Goal: Information Seeking & Learning: Learn about a topic

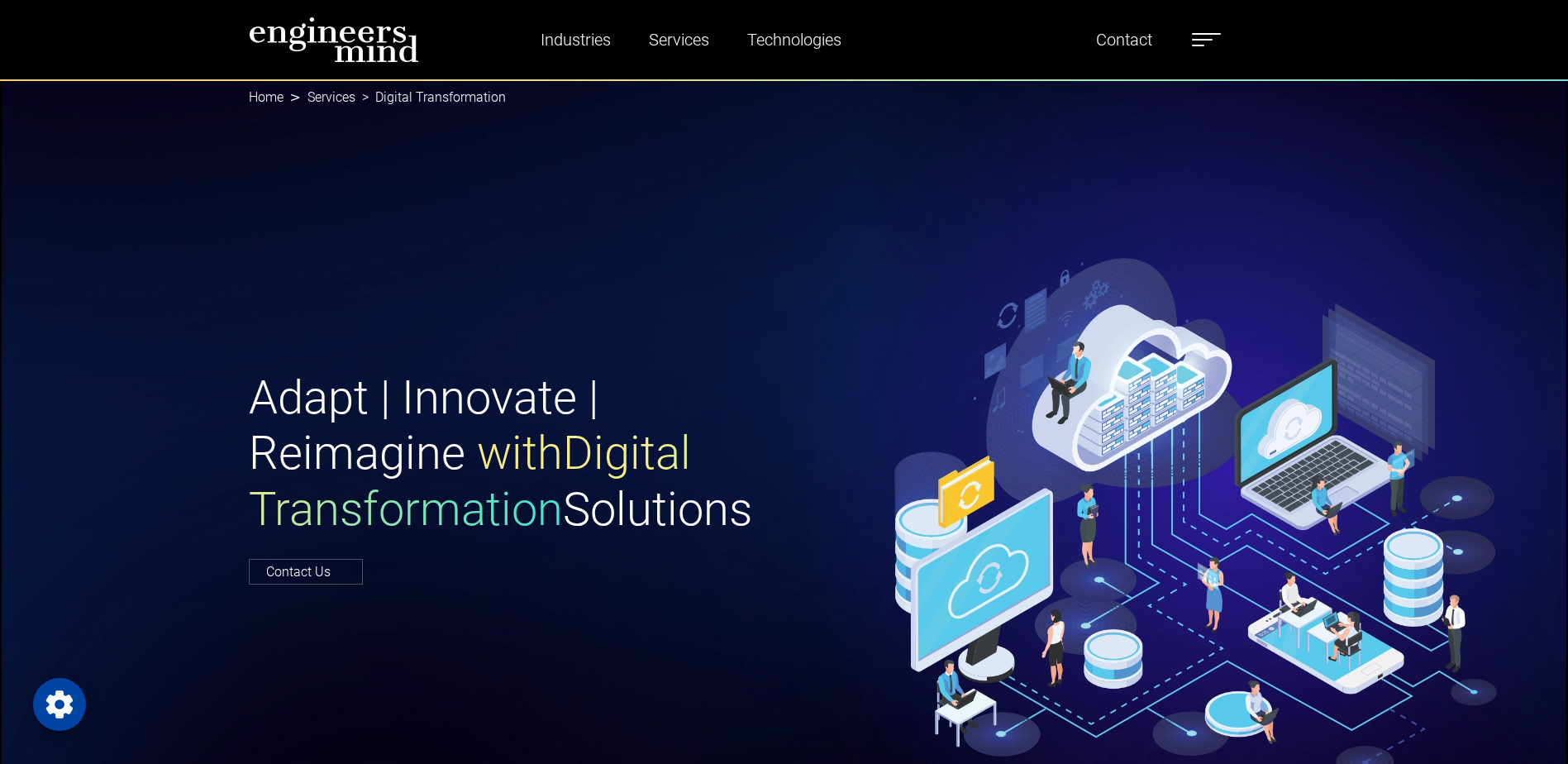
click at [1209, 35] on label at bounding box center [1205, 39] width 29 height 22
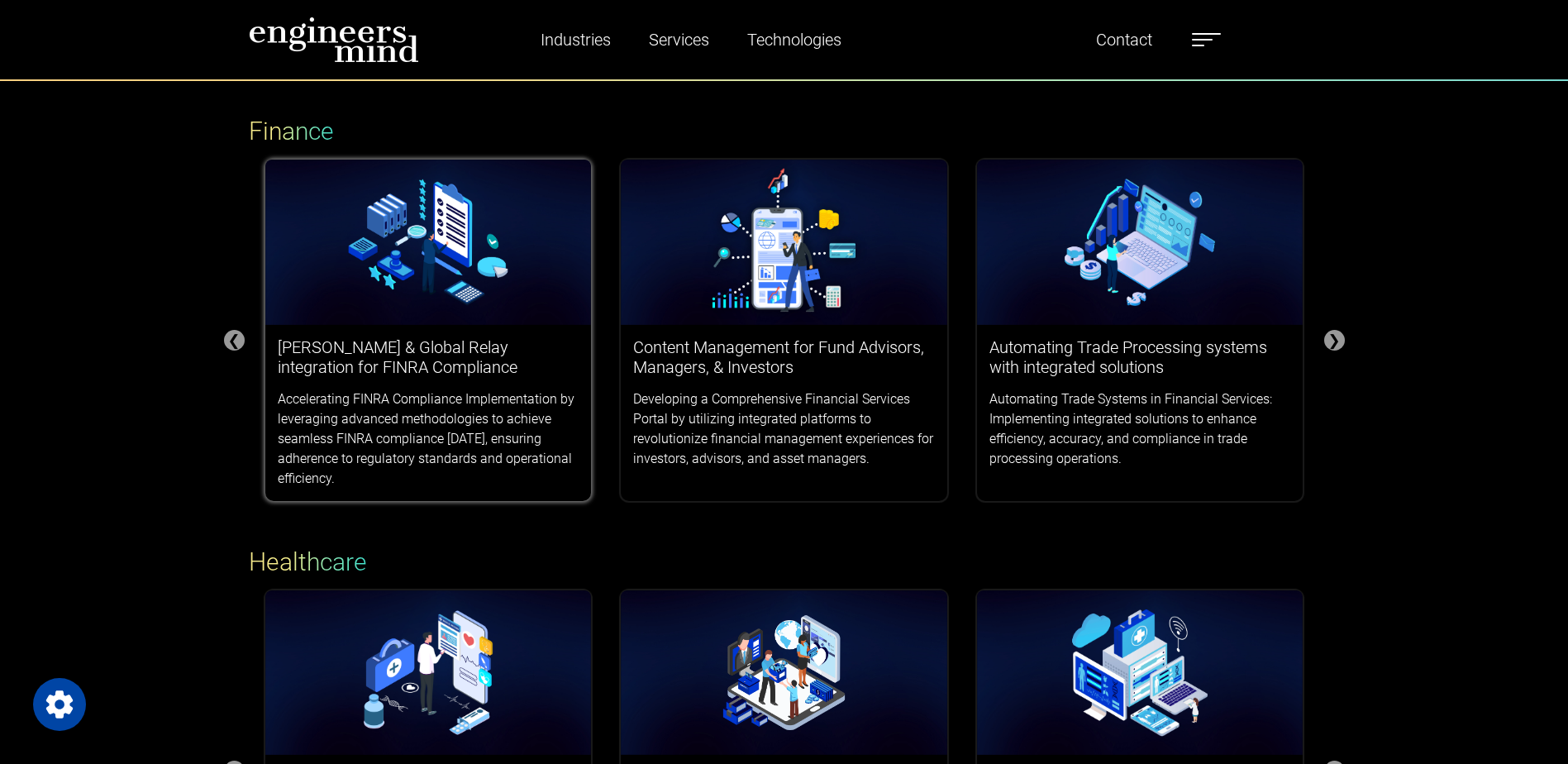
scroll to position [248, 0]
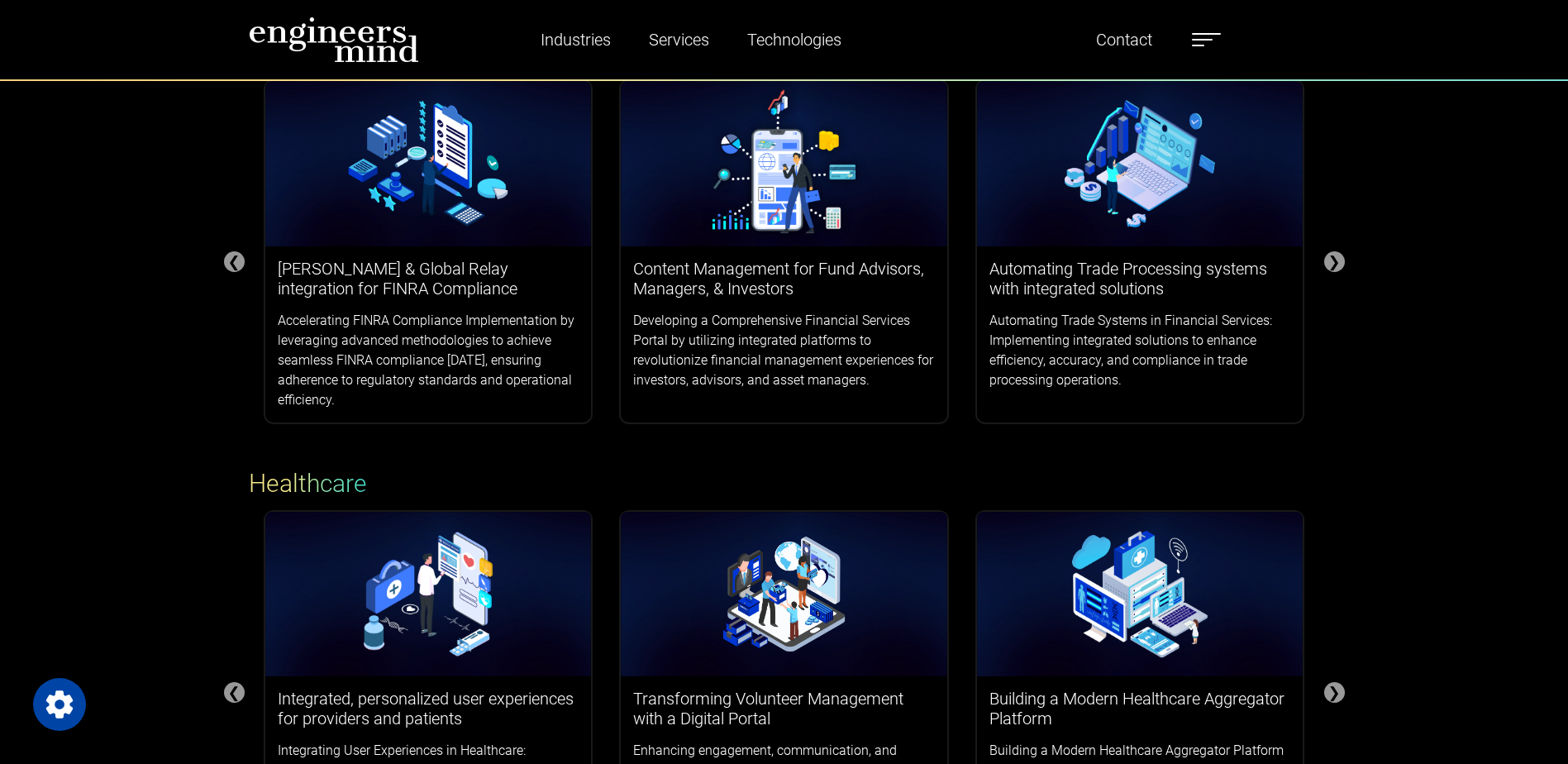
click at [107, 461] on div "Success Stories Finance ❮ ❯ Smarsh & Global Relay integration for FINRA Complia…" at bounding box center [784, 585] width 1568 height 1442
click at [399, 581] on img at bounding box center [428, 594] width 326 height 165
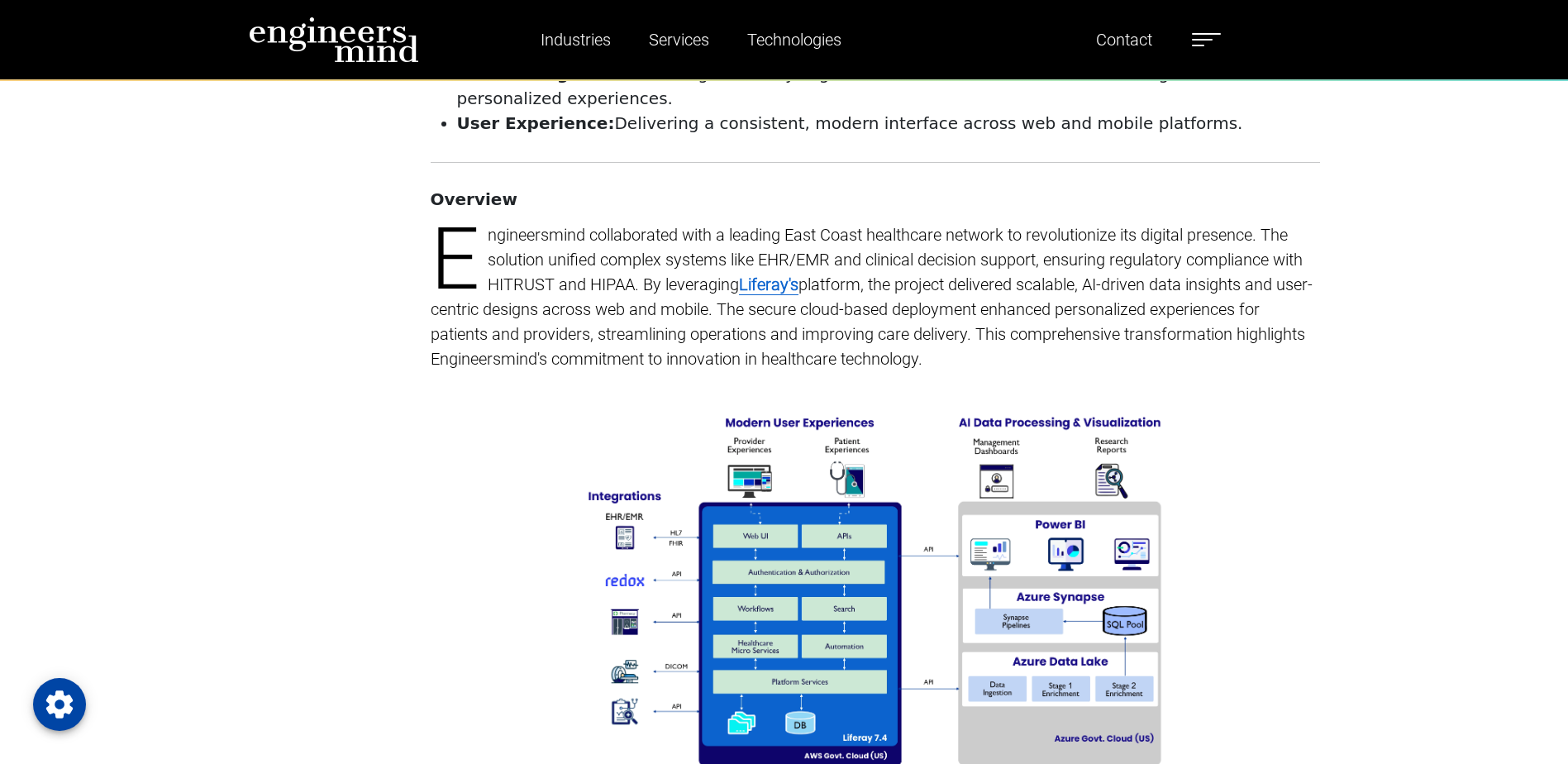
scroll to position [1157, 0]
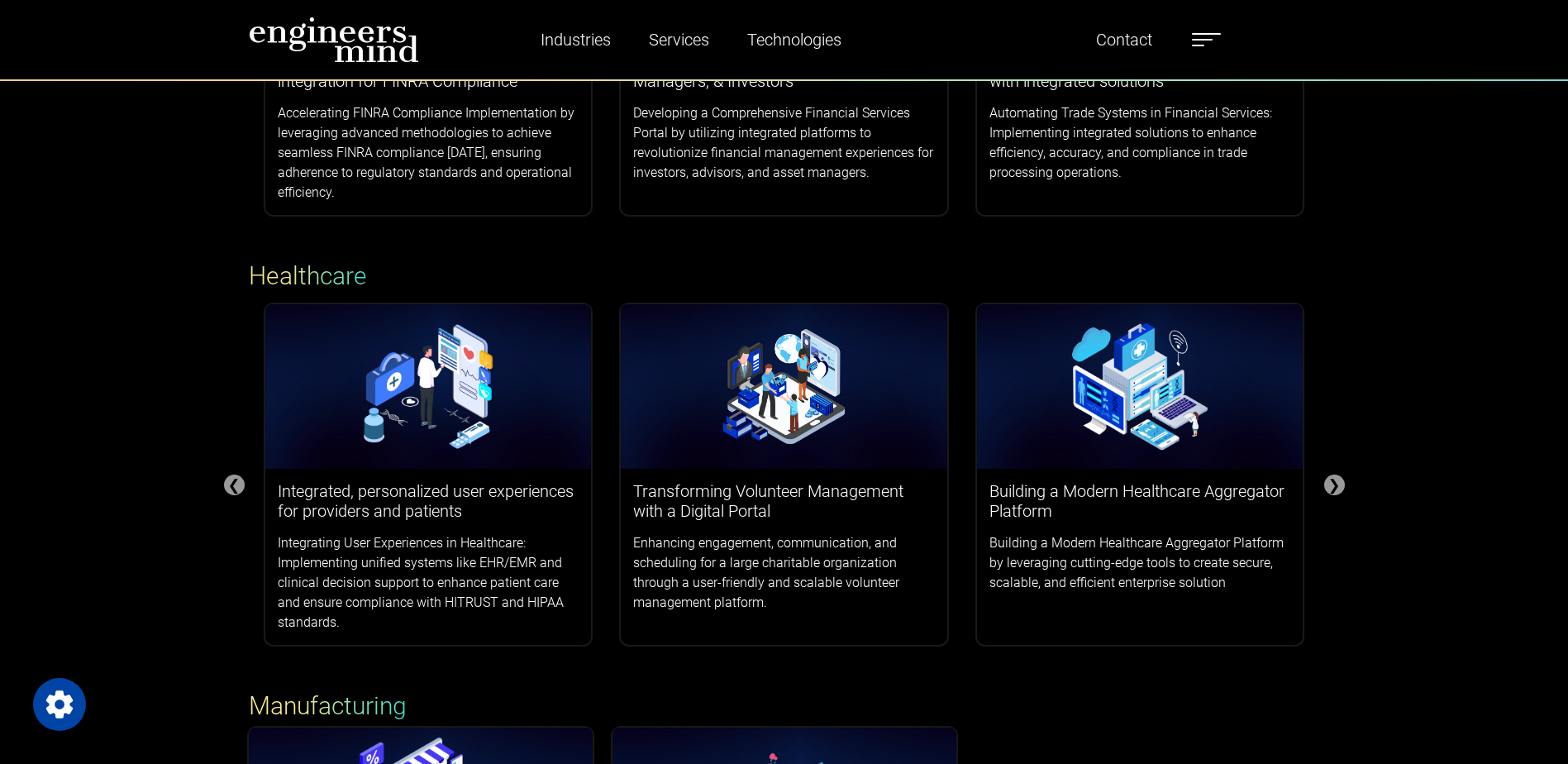
scroll to position [496, 0]
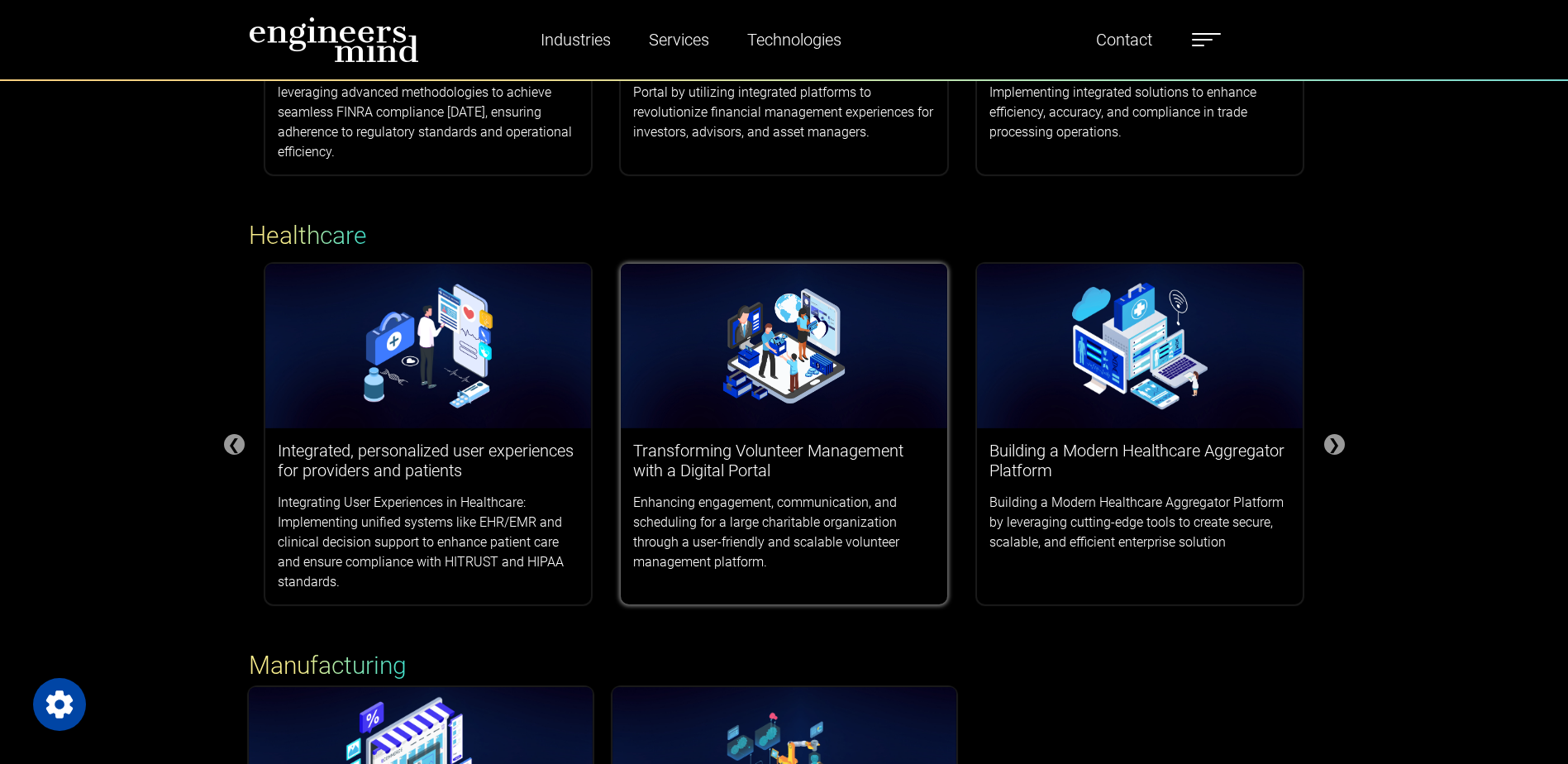
click at [703, 370] on img at bounding box center [783, 346] width 326 height 165
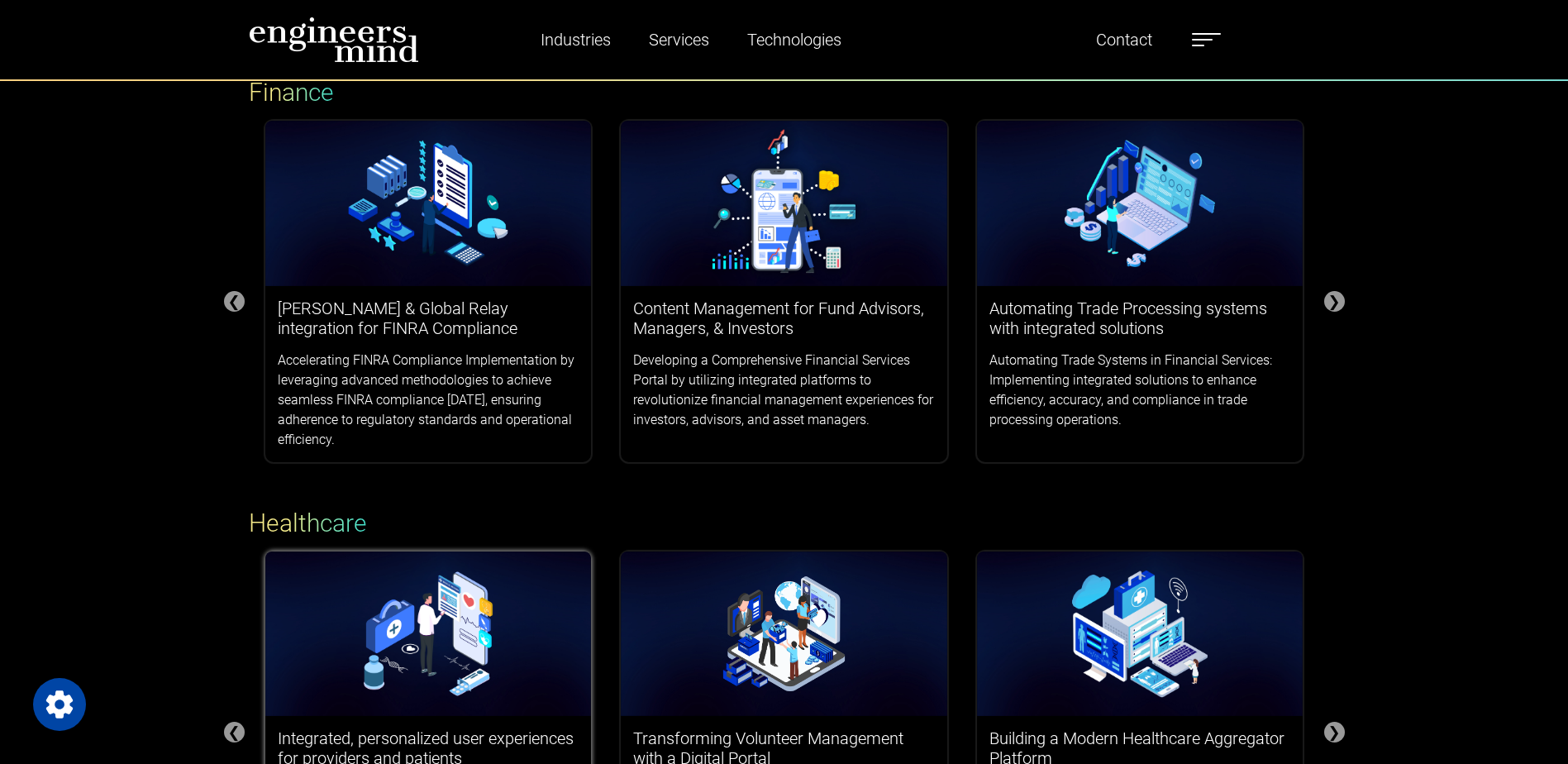
scroll to position [331, 0]
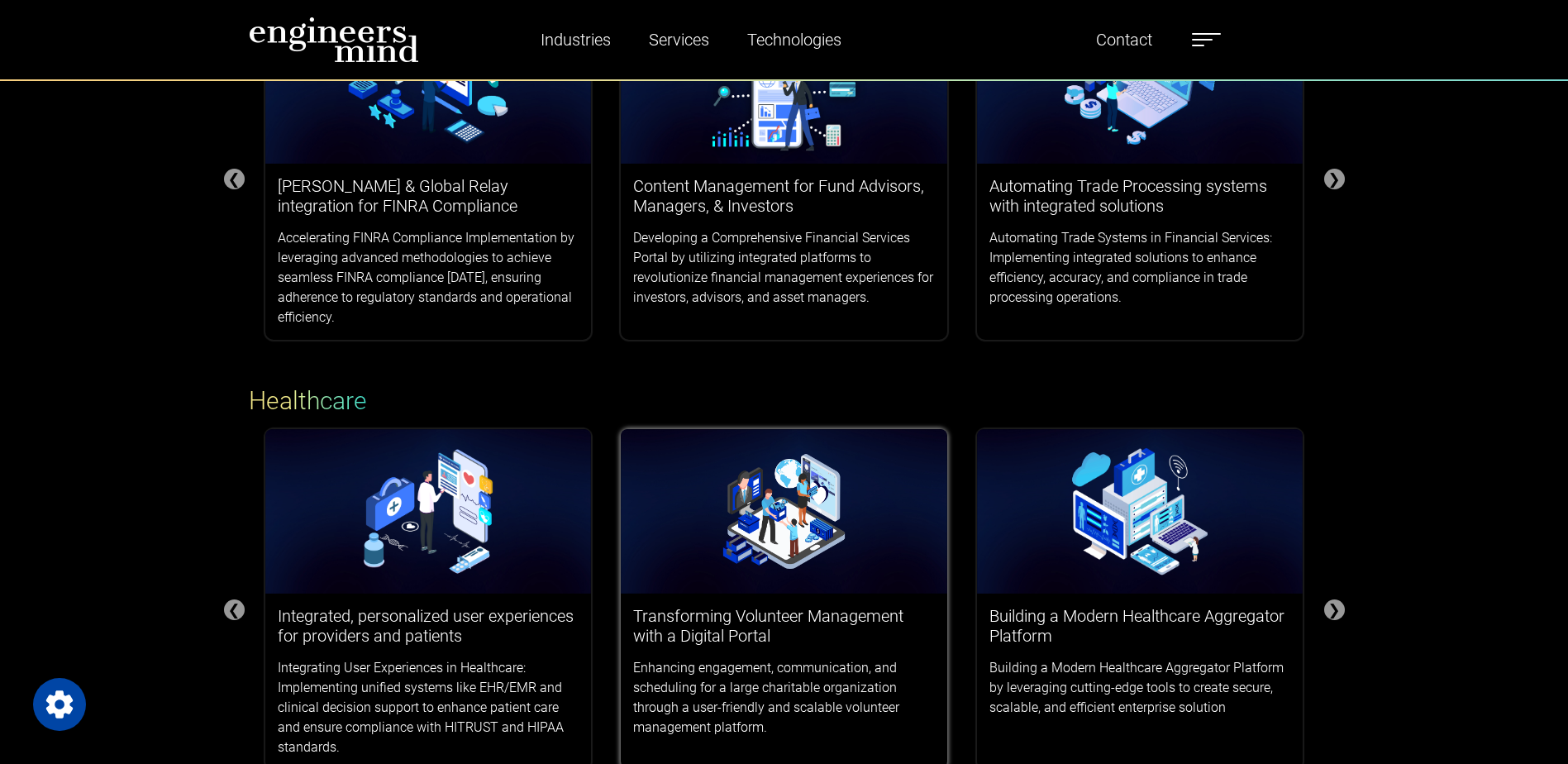
click at [743, 504] on img at bounding box center [783, 511] width 326 height 165
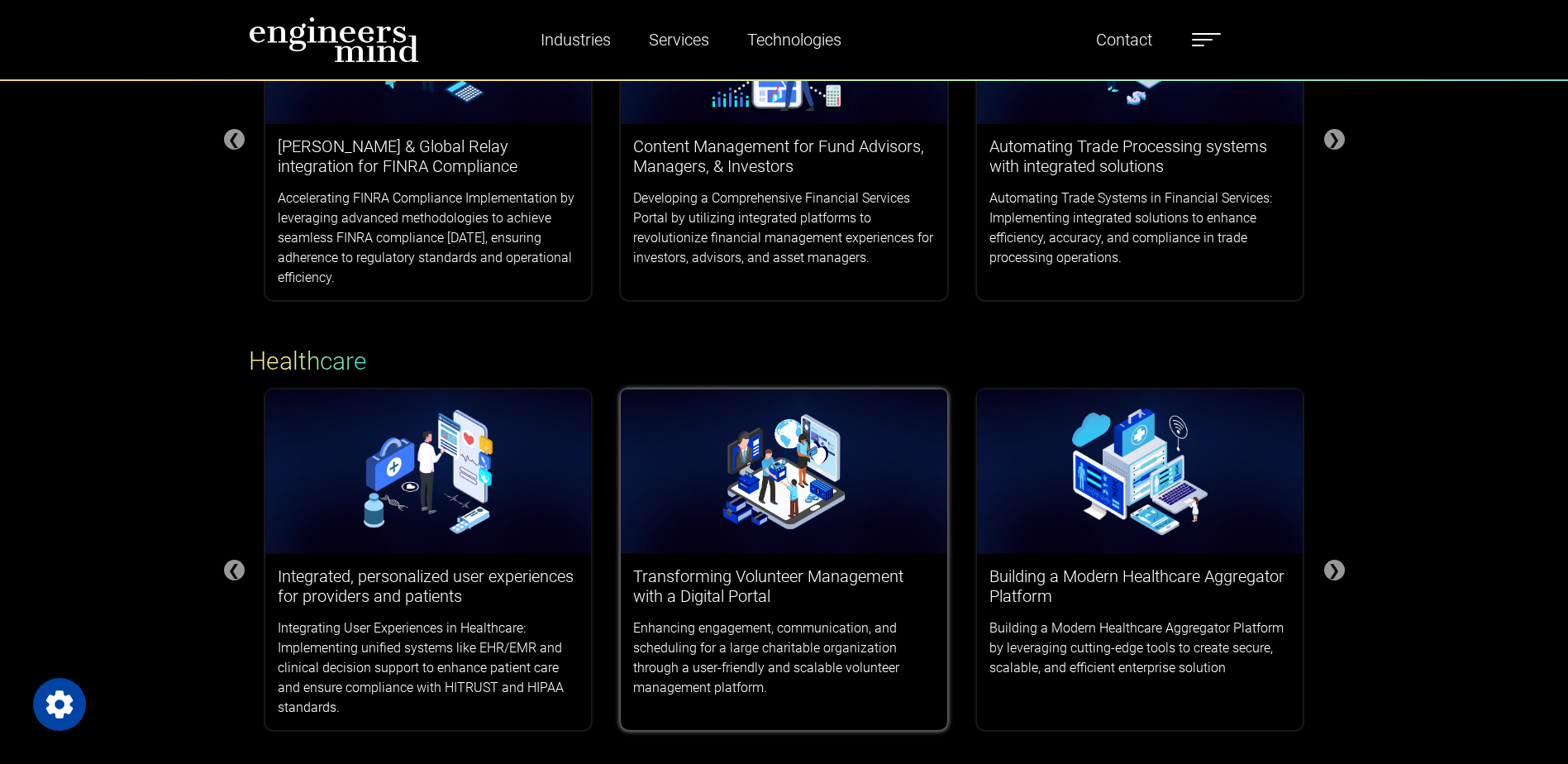
scroll to position [496, 0]
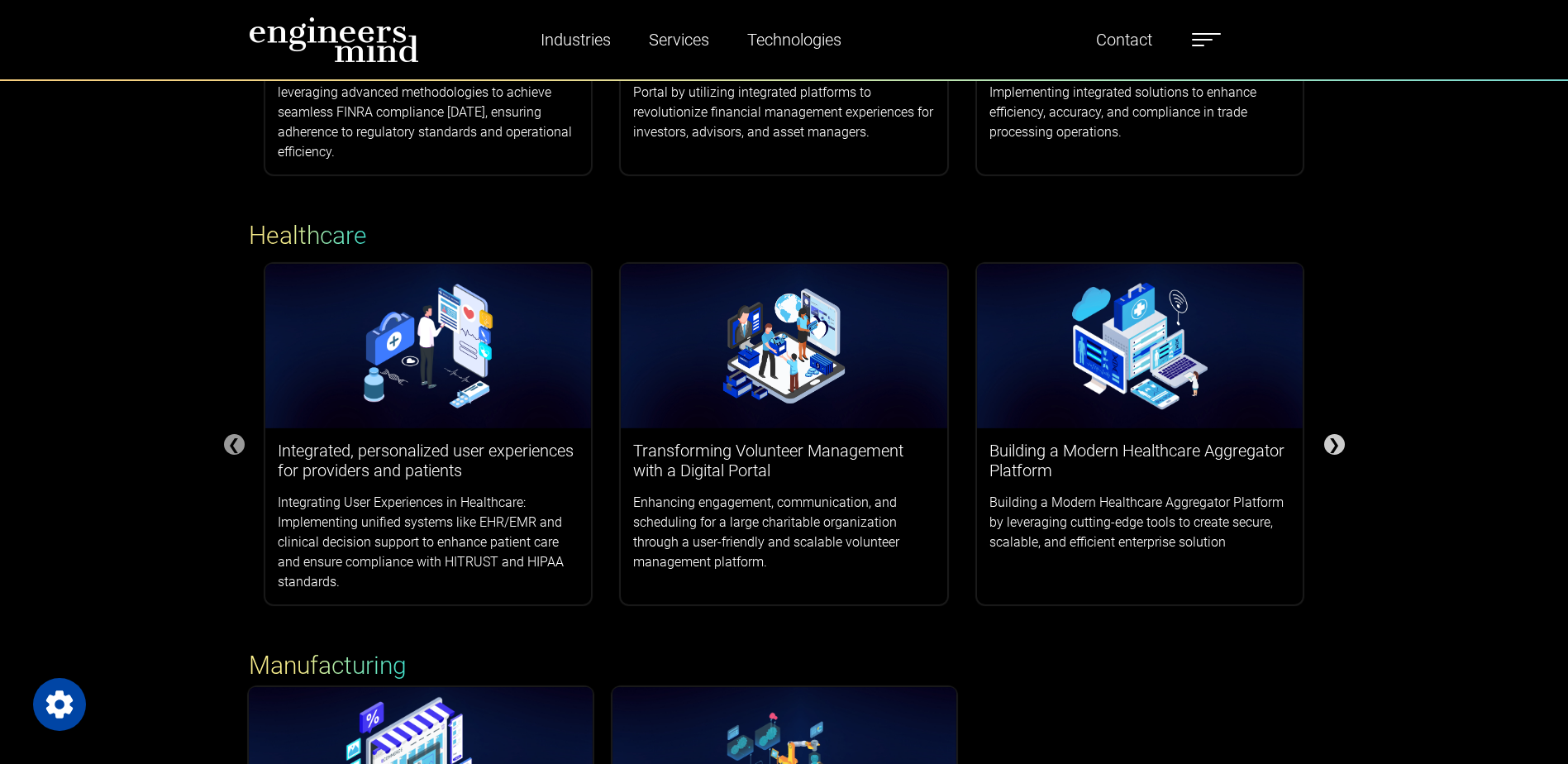
click at [1334, 439] on div "❯" at bounding box center [1334, 444] width 21 height 21
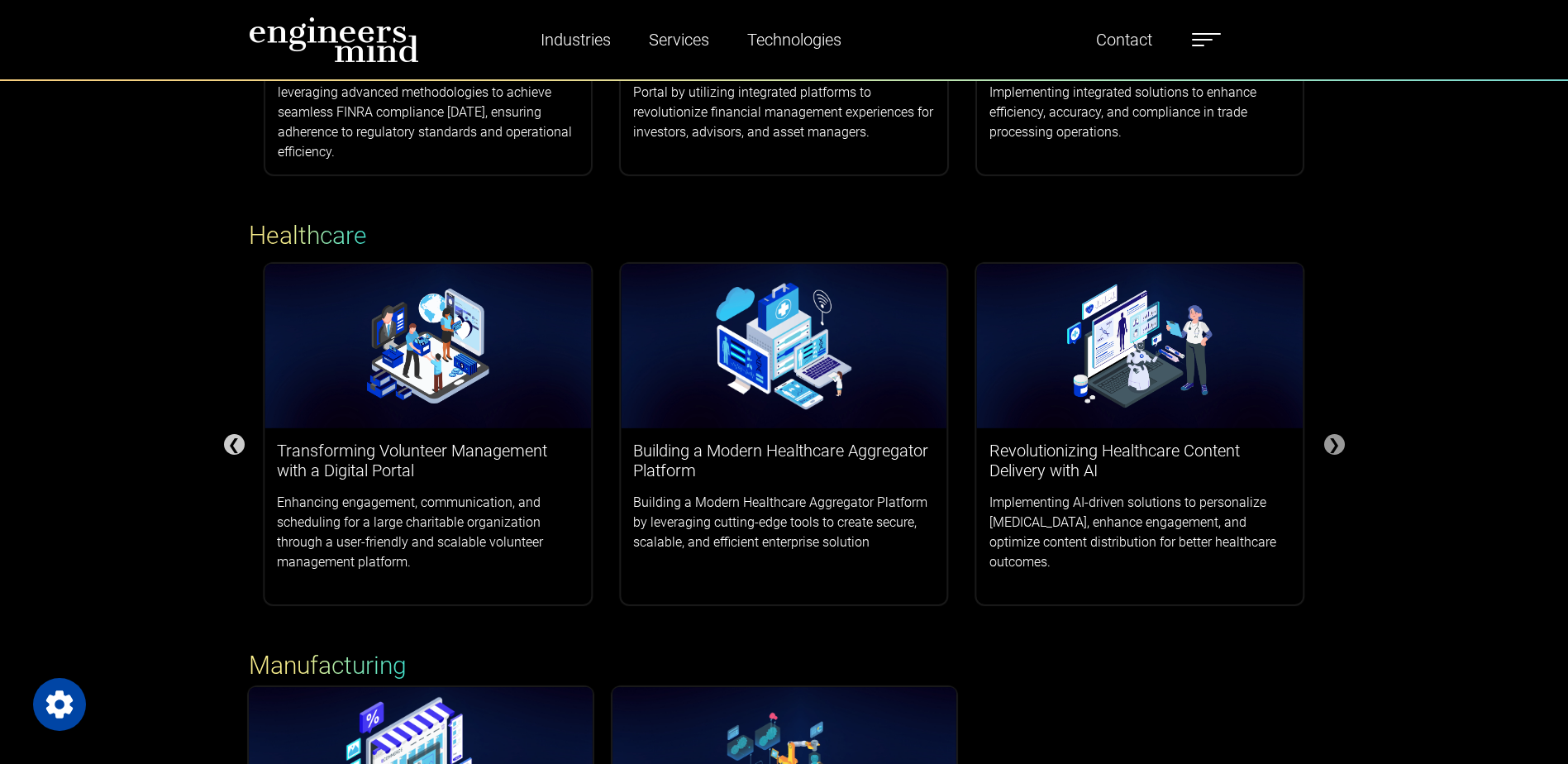
click at [230, 444] on div "❮" at bounding box center [235, 444] width 21 height 21
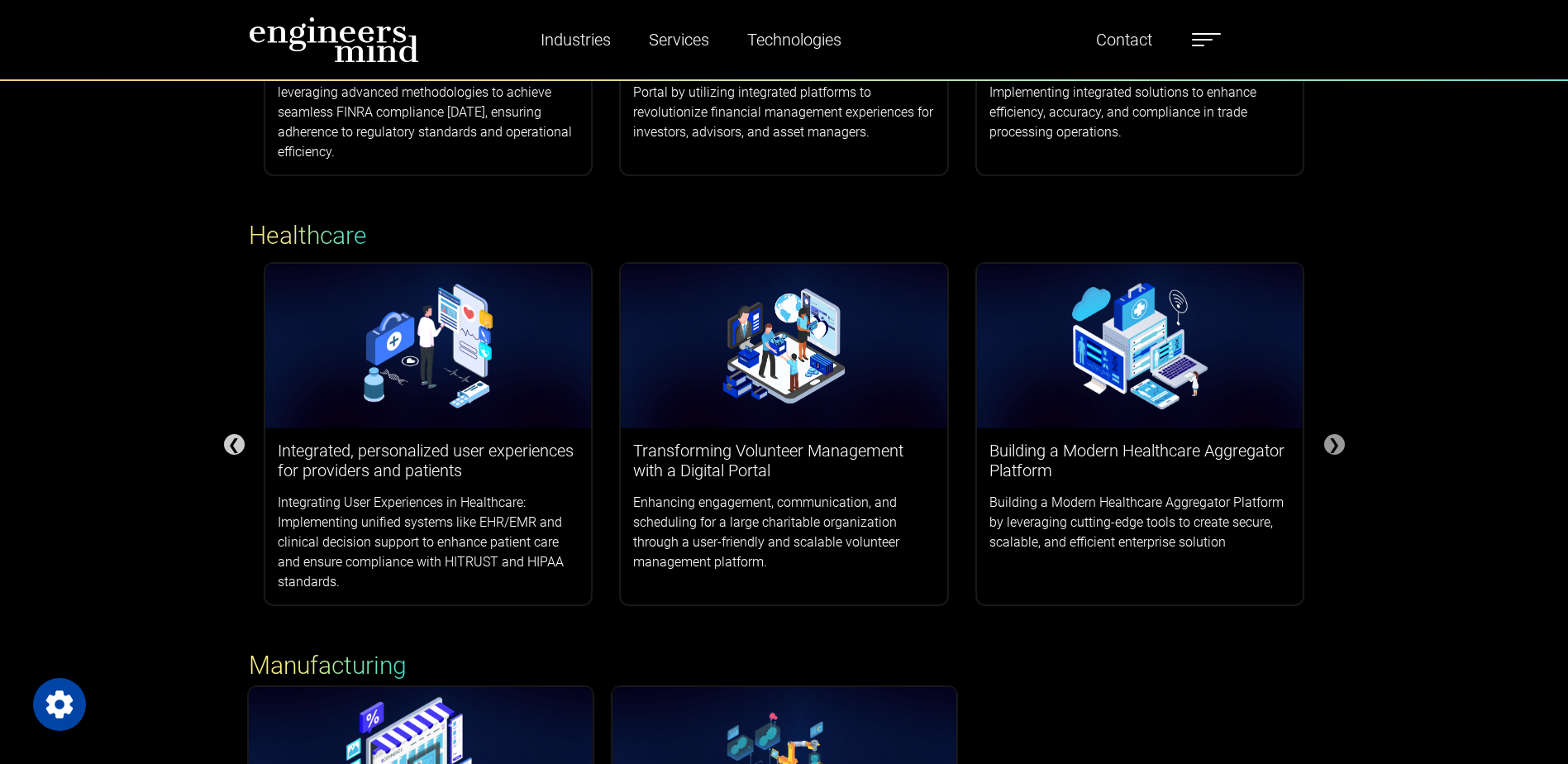
click at [230, 444] on div "❮" at bounding box center [235, 444] width 21 height 21
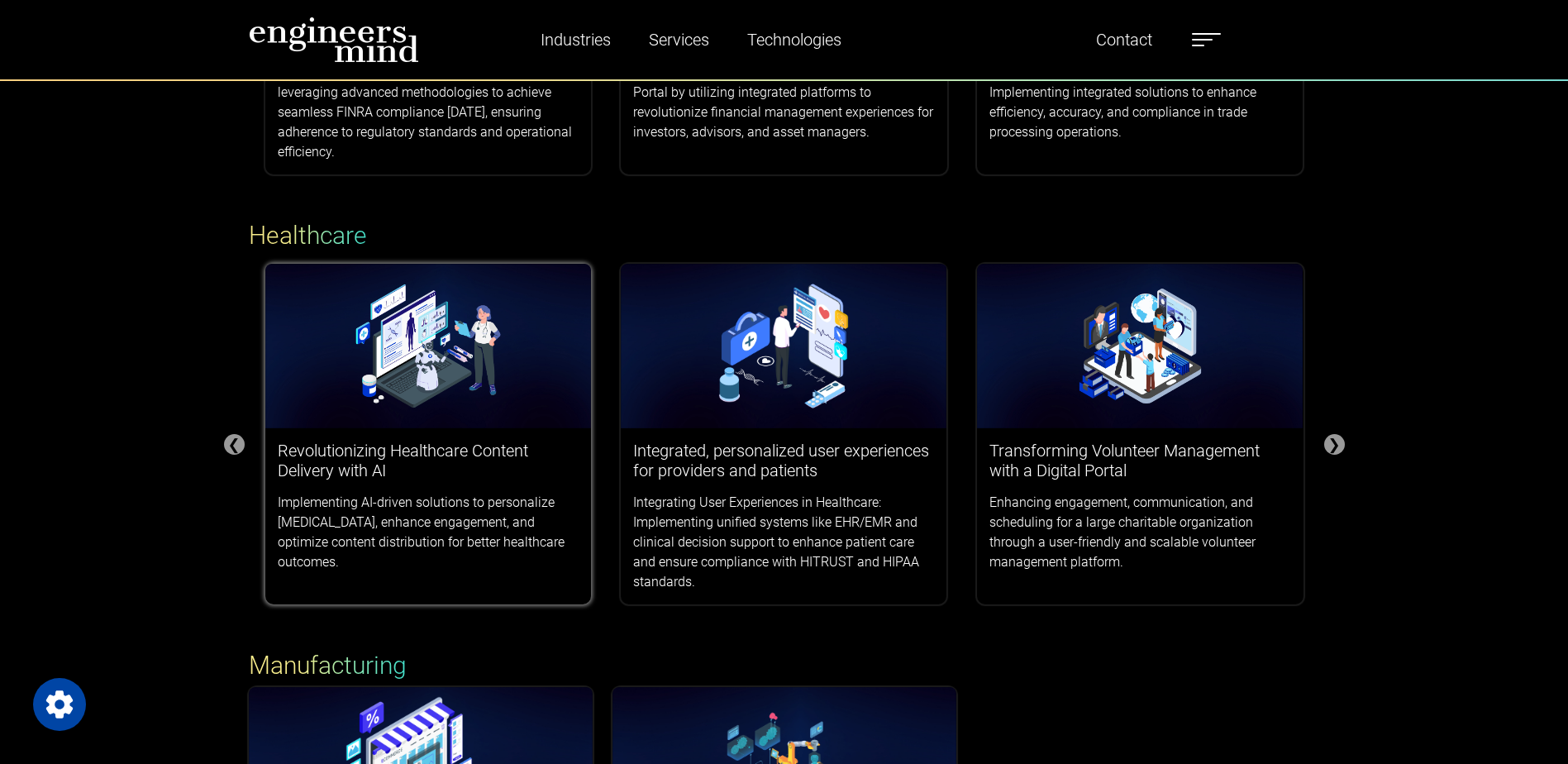
click at [352, 413] on img at bounding box center [428, 346] width 326 height 165
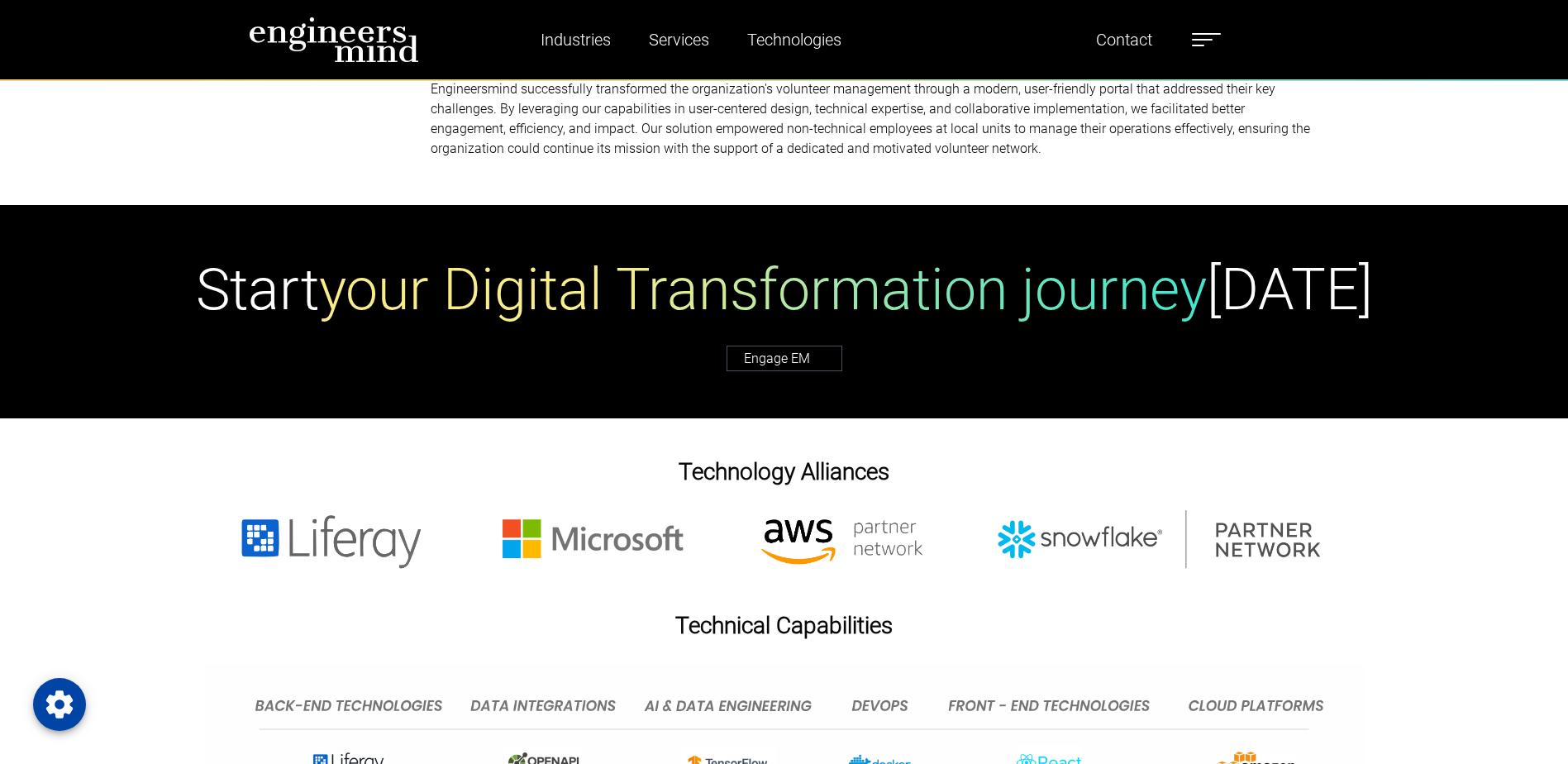
scroll to position [6942, 0]
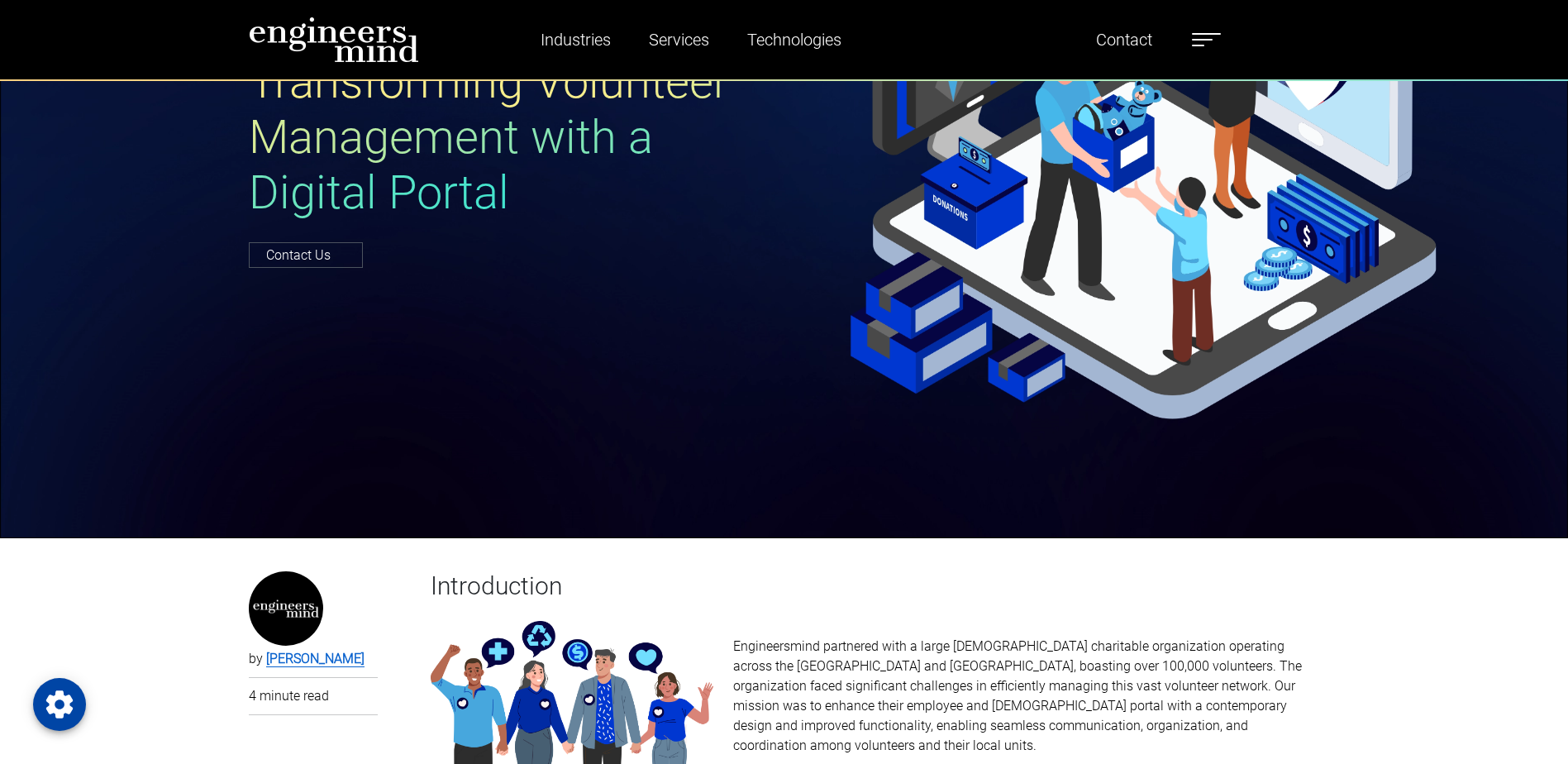
scroll to position [331, 0]
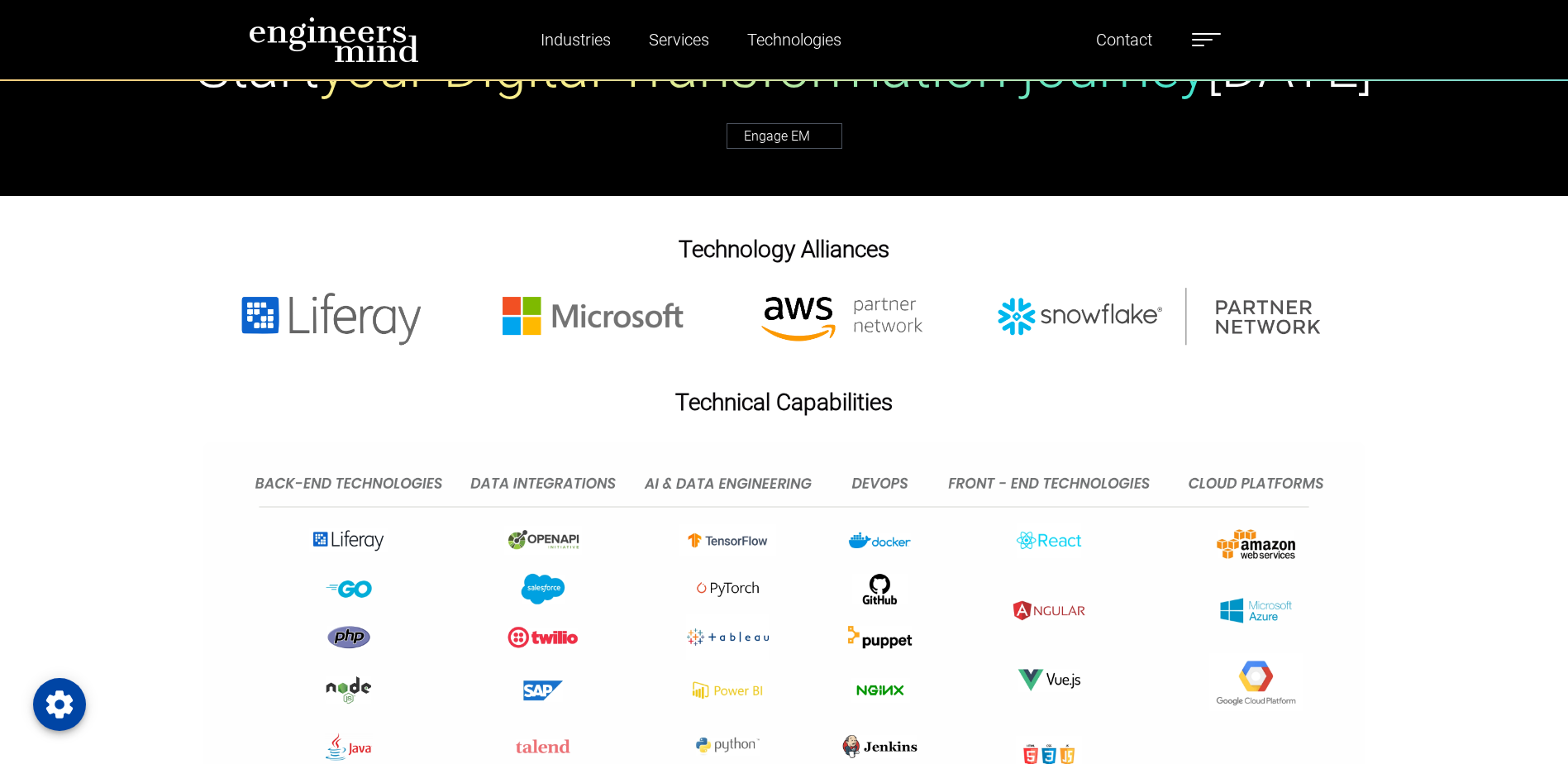
scroll to position [7190, 0]
